Goal: Transaction & Acquisition: Purchase product/service

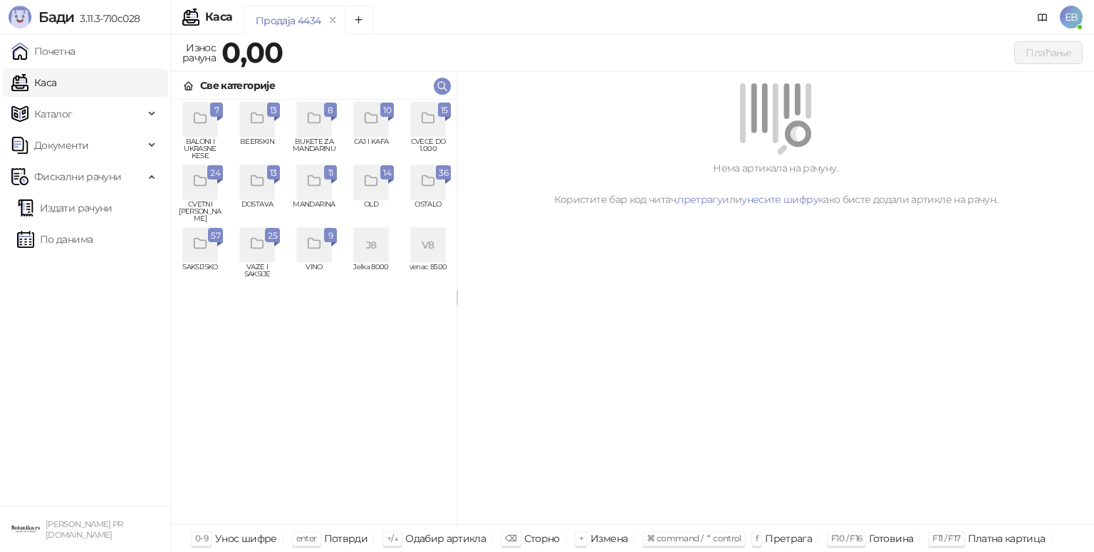
click at [426, 120] on icon "grid" at bounding box center [428, 118] width 16 height 16
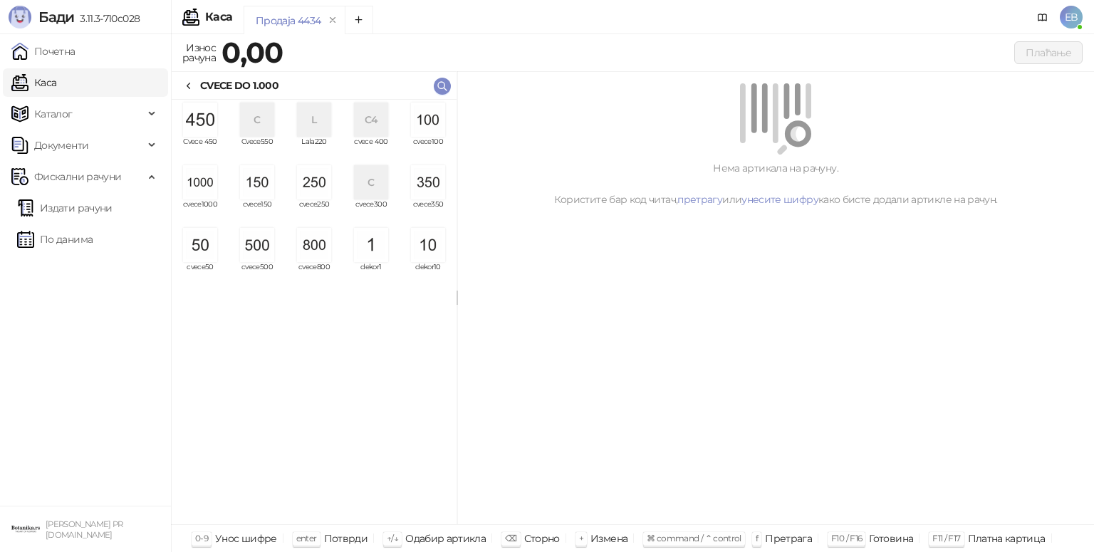
click at [196, 183] on img "grid" at bounding box center [200, 182] width 34 height 34
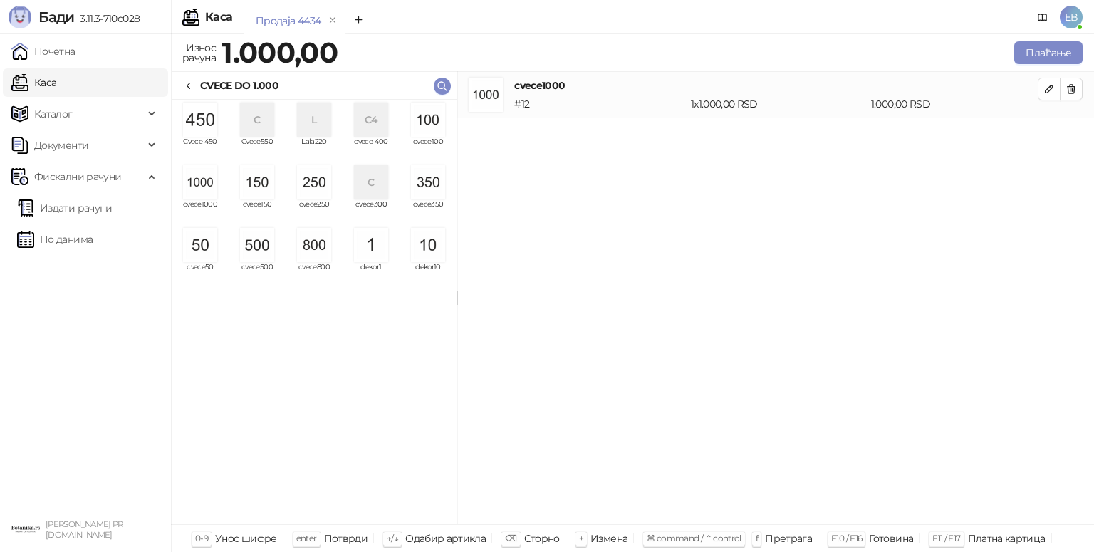
click at [196, 183] on img "grid" at bounding box center [200, 182] width 34 height 34
click at [1049, 92] on icon "button" at bounding box center [1049, 88] width 11 height 11
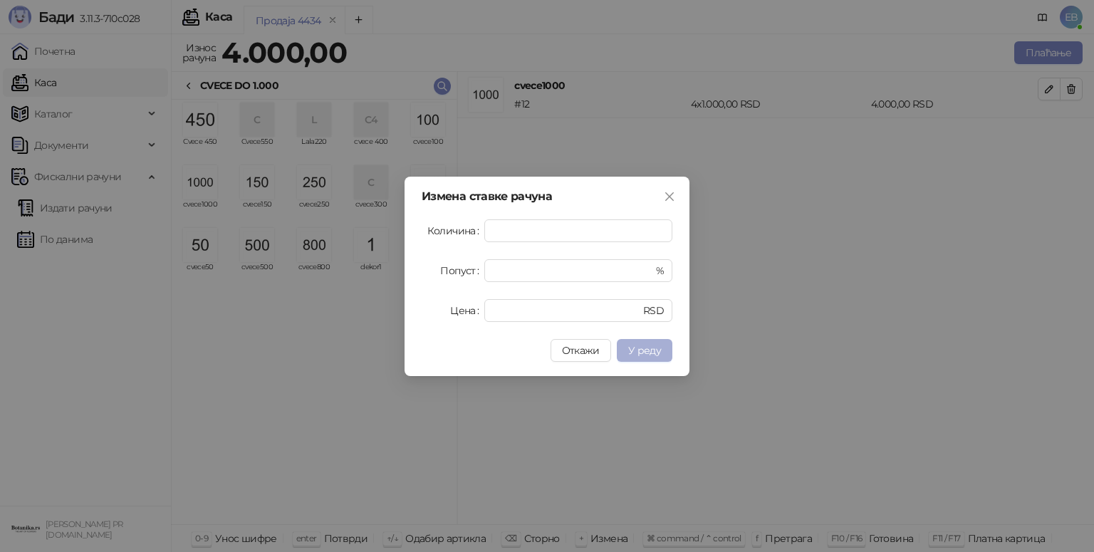
type input "*"
click at [658, 353] on span "У реду" at bounding box center [644, 350] width 33 height 13
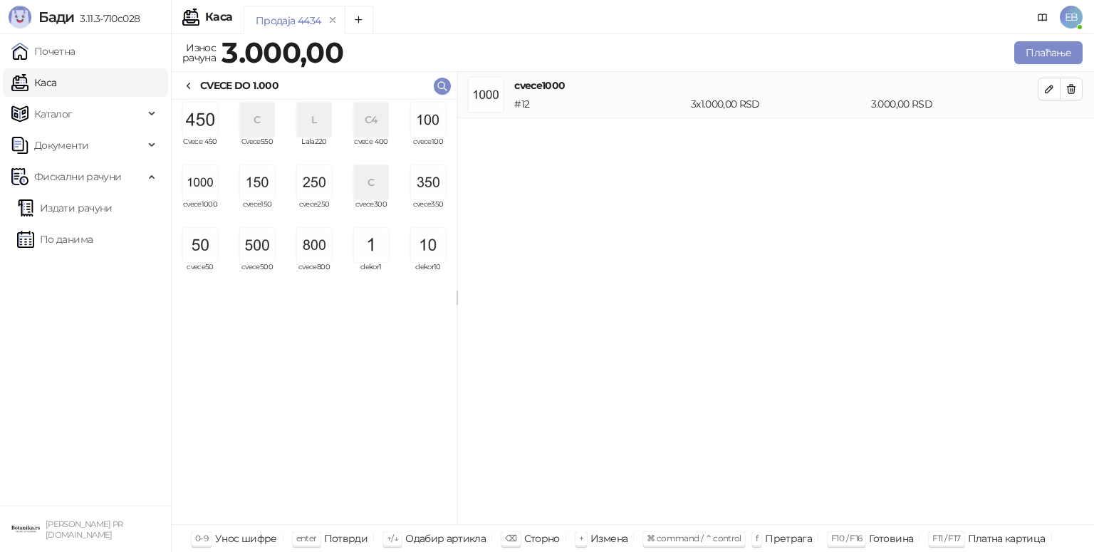
click at [259, 258] on img "grid" at bounding box center [257, 245] width 34 height 34
click at [207, 241] on img "grid" at bounding box center [200, 245] width 34 height 34
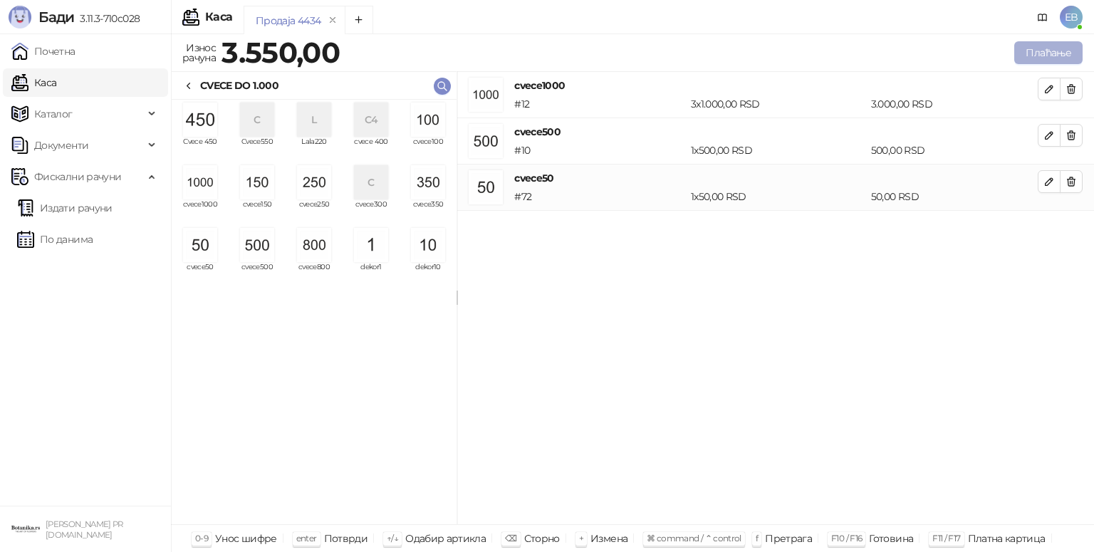
click at [1046, 48] on button "Плаћање" at bounding box center [1048, 52] width 68 height 23
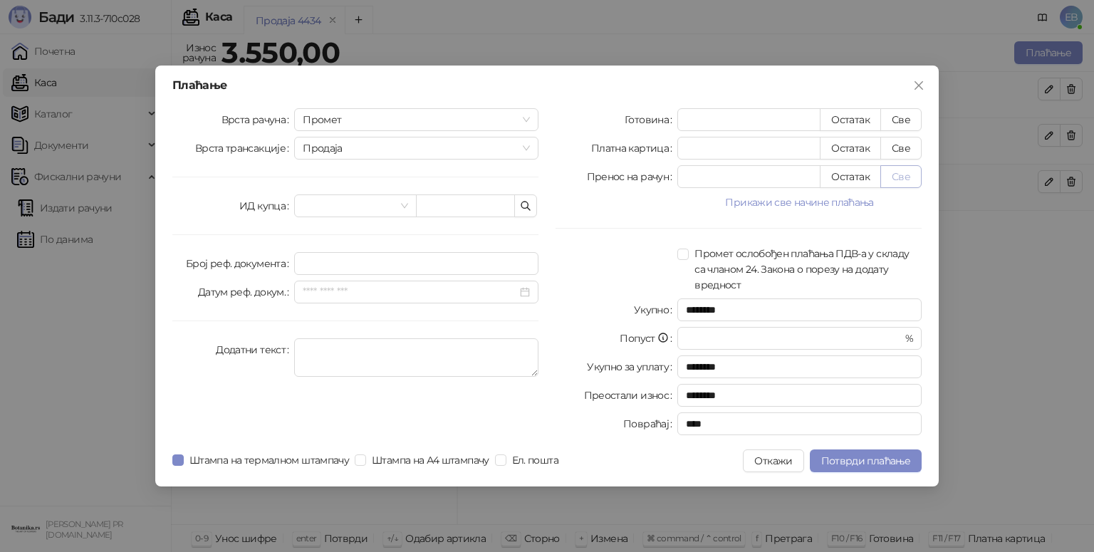
click at [915, 177] on button "Све" at bounding box center [900, 176] width 41 height 23
type input "****"
click at [858, 458] on span "Потврди плаћање" at bounding box center [865, 460] width 89 height 13
